Goal: Information Seeking & Learning: Find specific fact

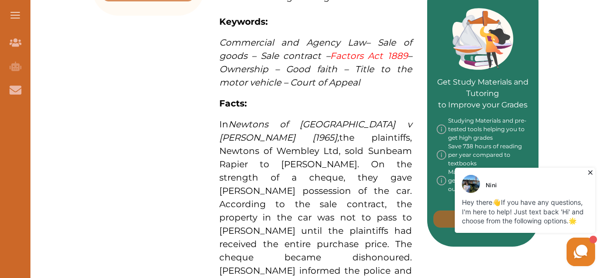
scroll to position [428, 0]
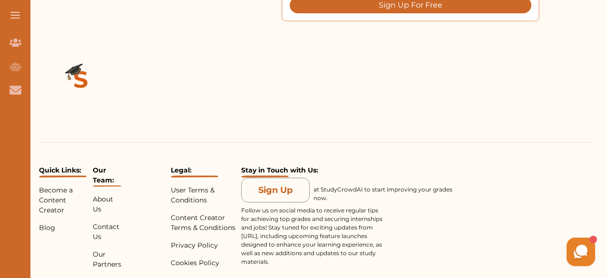
scroll to position [1579, 0]
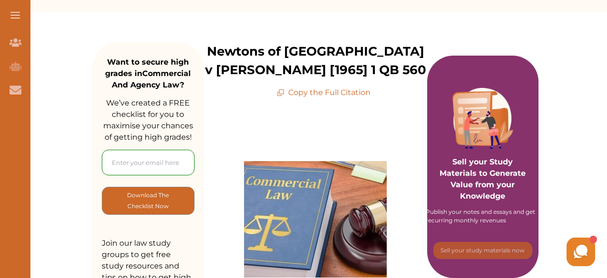
scroll to position [95, 0]
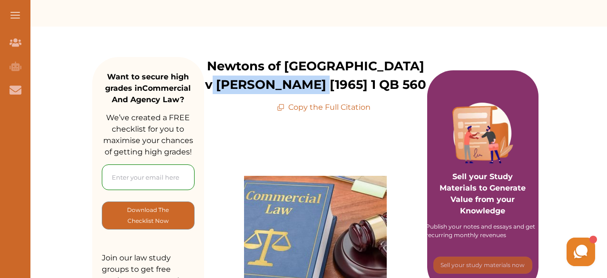
drag, startPoint x: 367, startPoint y: 87, endPoint x: 267, endPoint y: 89, distance: 100.9
click at [267, 89] on p "Newtons of [GEOGRAPHIC_DATA] v [PERSON_NAME] [1965] 1 QB 560" at bounding box center [315, 75] width 223 height 37
copy p "[1965] 1 QB 560"
